Goal: Navigation & Orientation: Go to known website

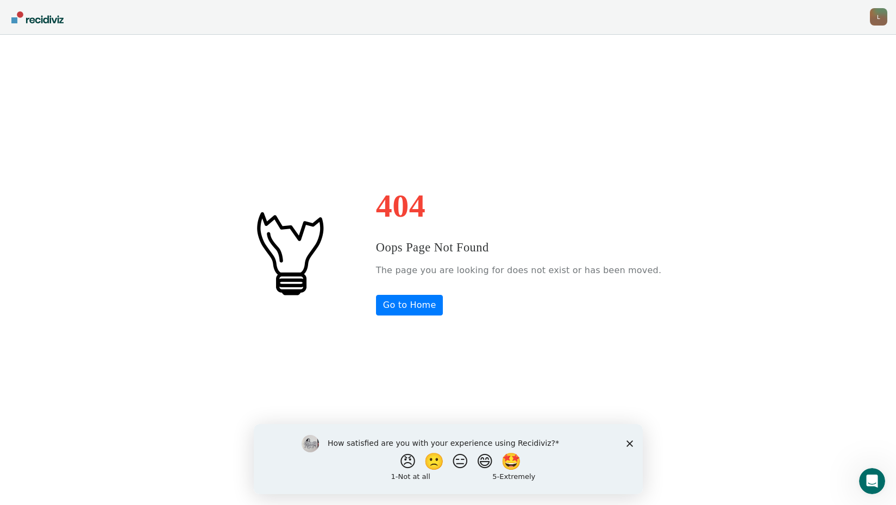
click at [634, 446] on div "How satisfied are you with your experience using Recidiviz? 😠 🙁 😑 😄 🤩 1 - Not a…" at bounding box center [447, 459] width 389 height 70
click at [438, 306] on link "Go to Home" at bounding box center [409, 305] width 67 height 21
click at [620, 444] on div "How satisfied are you with your experience using Recidiviz? 😠 🙁 😑 😄 🤩 1 - Not a…" at bounding box center [447, 459] width 389 height 70
click at [625, 444] on div "How satisfied are you with your experience using Recidiviz? 😠 🙁 😑 😄 🤩 1 - Not a…" at bounding box center [447, 459] width 389 height 70
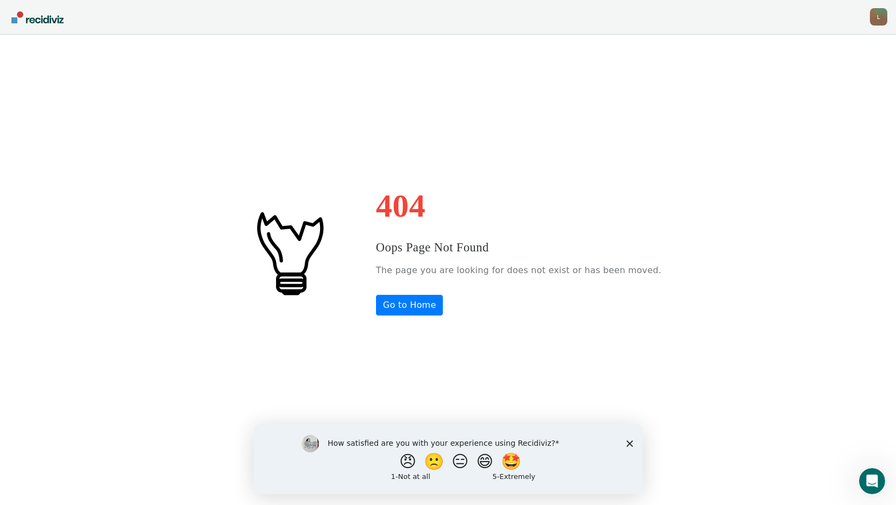
click at [633, 444] on div "How satisfied are you with your experience using Recidiviz? 😠 🙁 😑 😄 🤩 1 - Not a…" at bounding box center [447, 459] width 389 height 70
click at [626, 441] on icon "Close survey" at bounding box center [629, 443] width 7 height 7
drag, startPoint x: 626, startPoint y: 441, endPoint x: 626, endPoint y: 425, distance: 15.8
click at [626, 424] on html "How satisfied are you with your experience using Recidiviz? 😠 🙁 😑 😄 🤩 1 - Not a…" at bounding box center [447, 459] width 389 height 70
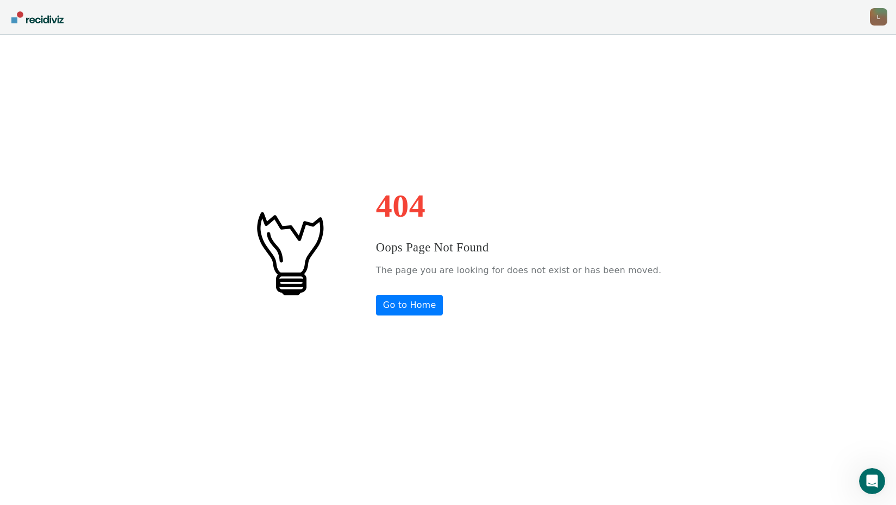
click at [846, 278] on div "404 Oops Page Not Found The page you are looking for does not exist or has been…" at bounding box center [448, 252] width 896 height 505
click at [440, 300] on link "Go to Home" at bounding box center [409, 305] width 67 height 21
click at [43, 33] on link "Go to Recidiviz Home" at bounding box center [38, 17] width 58 height 34
